Goal: Task Accomplishment & Management: Manage account settings

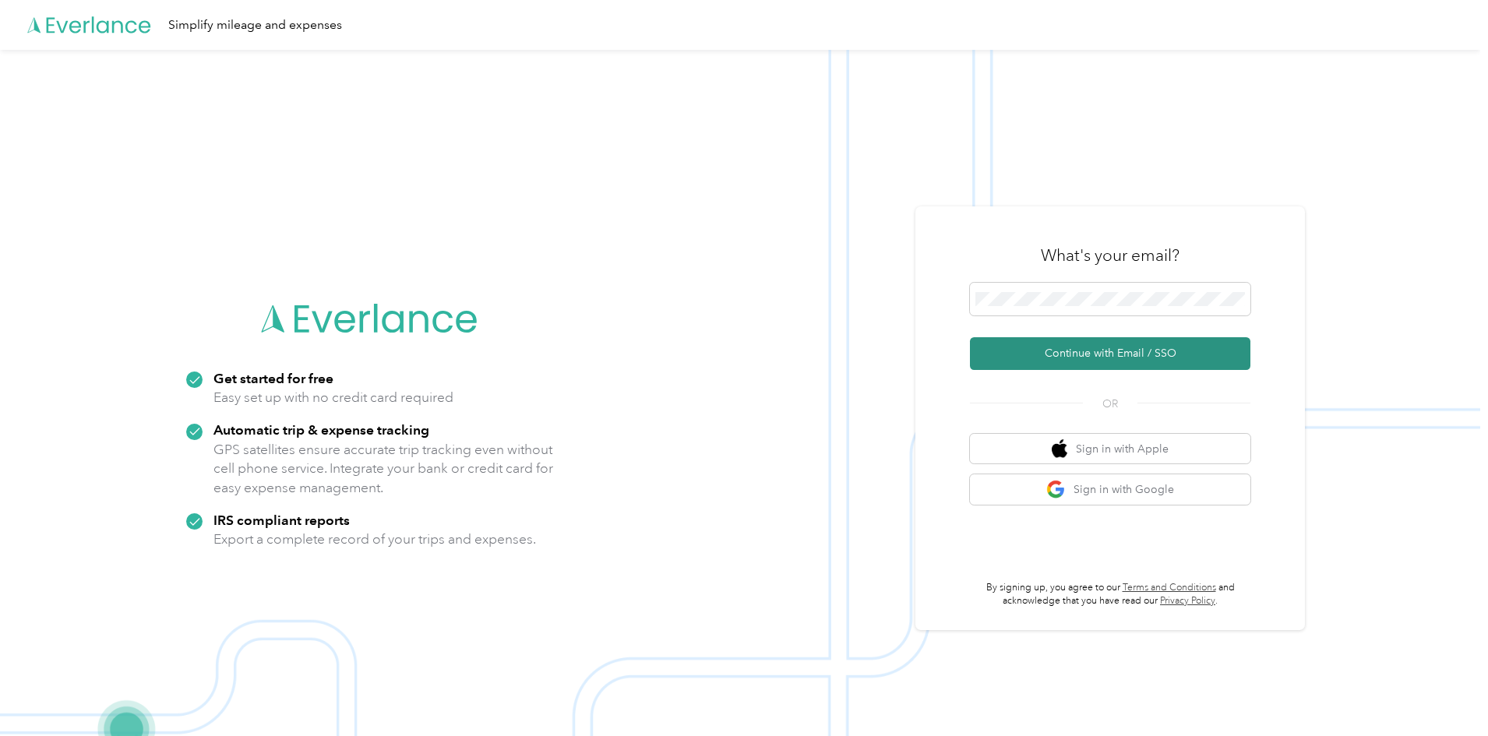
click at [1108, 352] on button "Continue with Email / SSO" at bounding box center [1110, 353] width 280 height 33
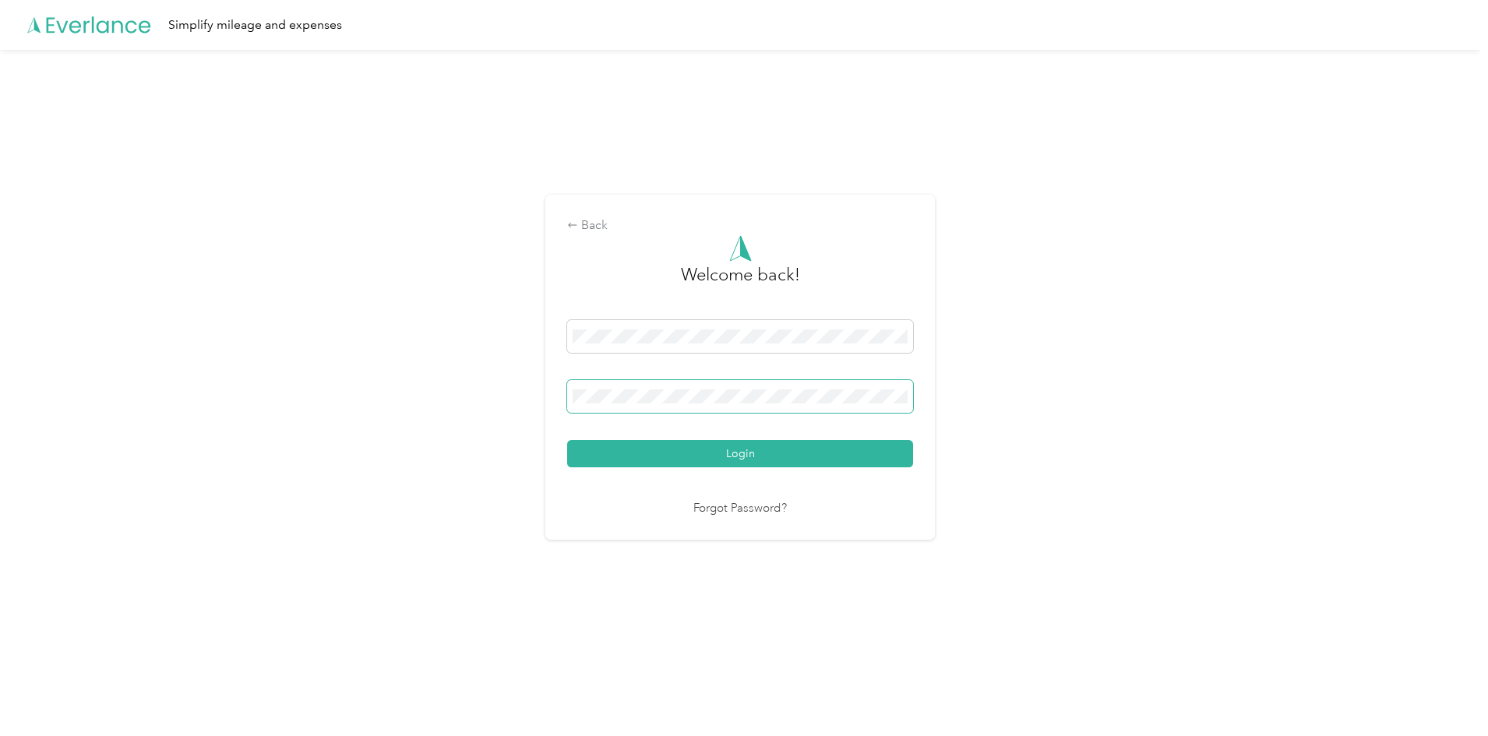
click at [650, 409] on span at bounding box center [740, 396] width 346 height 33
click at [567, 440] on button "Login" at bounding box center [740, 453] width 346 height 27
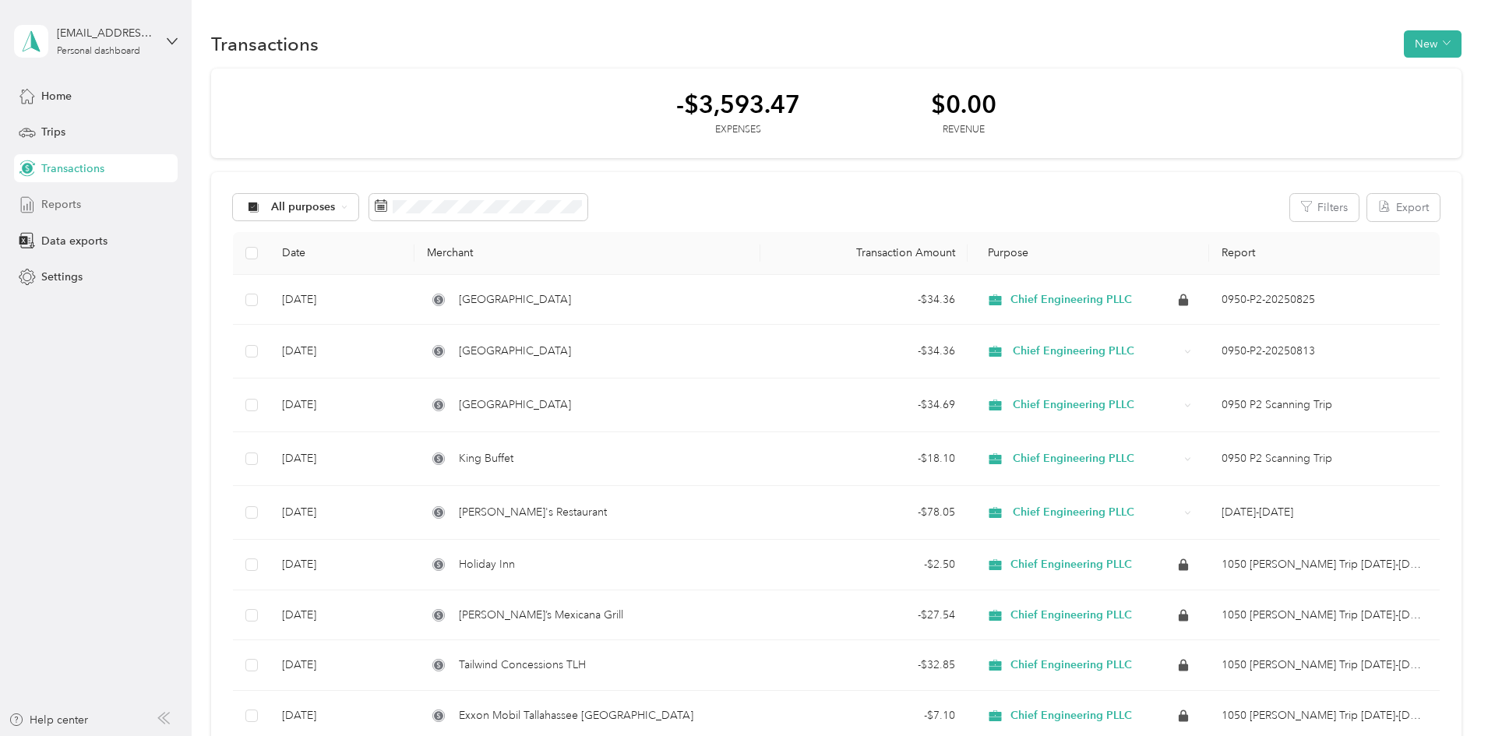
click at [48, 206] on span "Reports" at bounding box center [61, 204] width 40 height 16
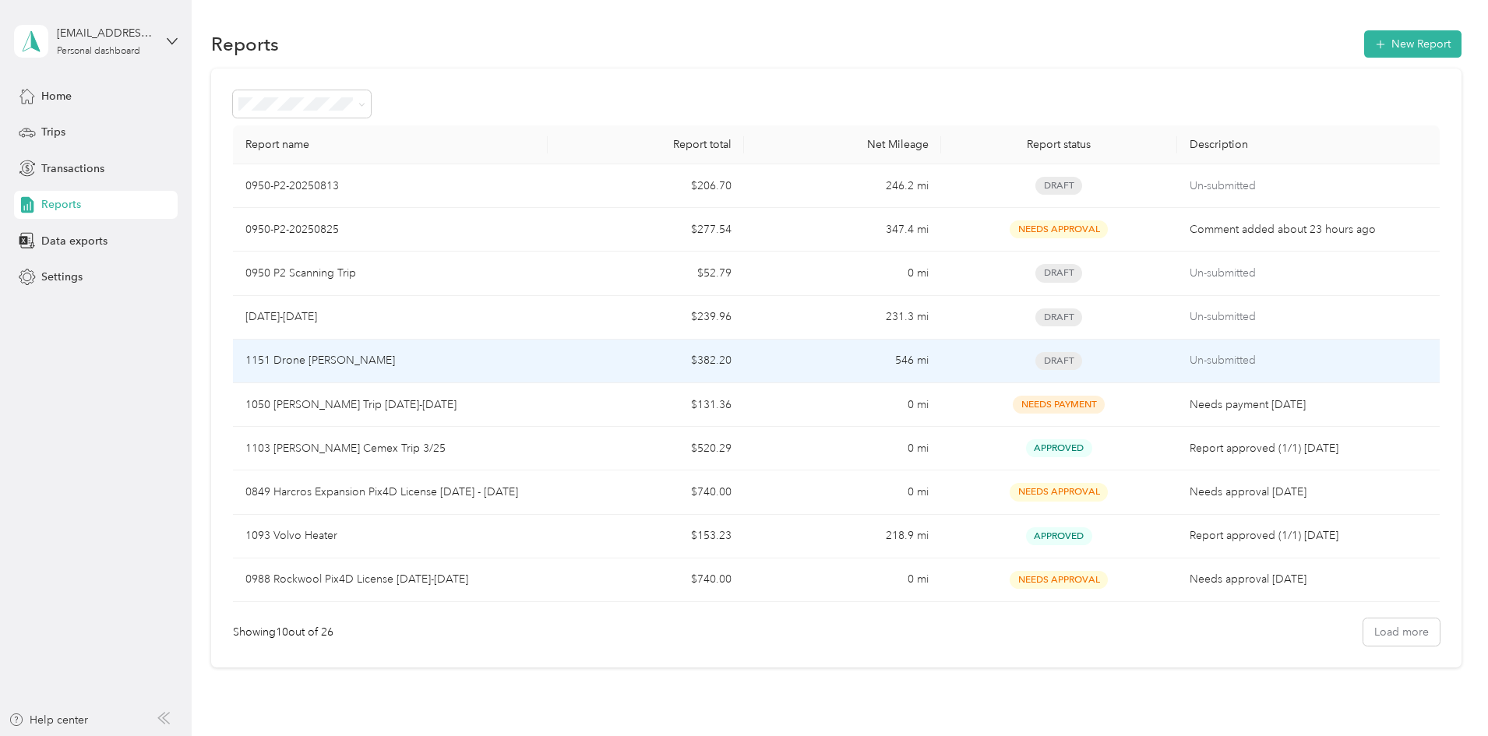
click at [395, 365] on p "1151 Drone [PERSON_NAME]" at bounding box center [320, 360] width 150 height 17
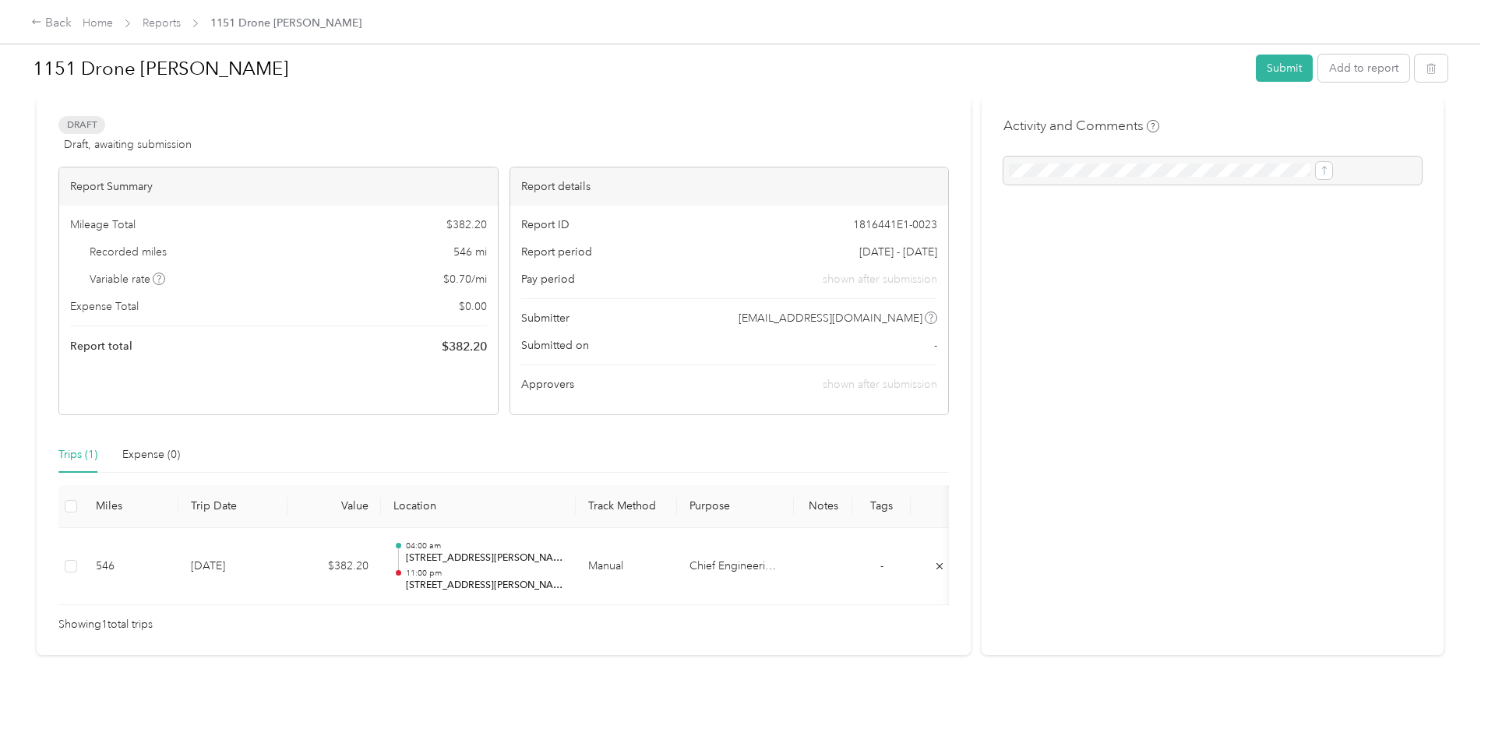
scroll to position [49, 0]
